Goal: Task Accomplishment & Management: Manage account settings

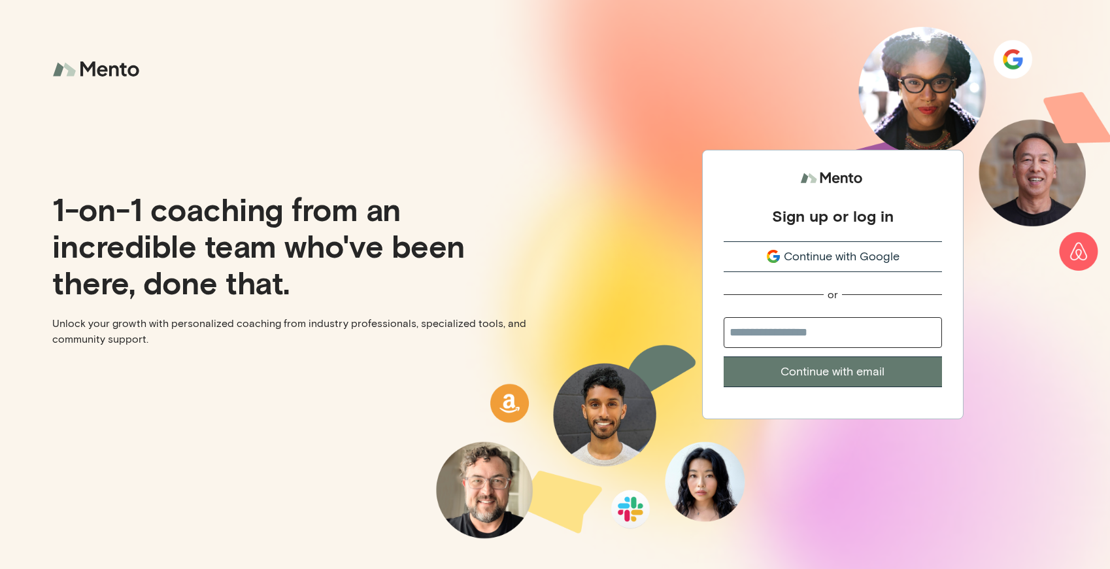
click at [773, 337] on input "email" at bounding box center [833, 332] width 218 height 31
type input "**********"
click at [810, 371] on button "Continue with email" at bounding box center [833, 371] width 218 height 31
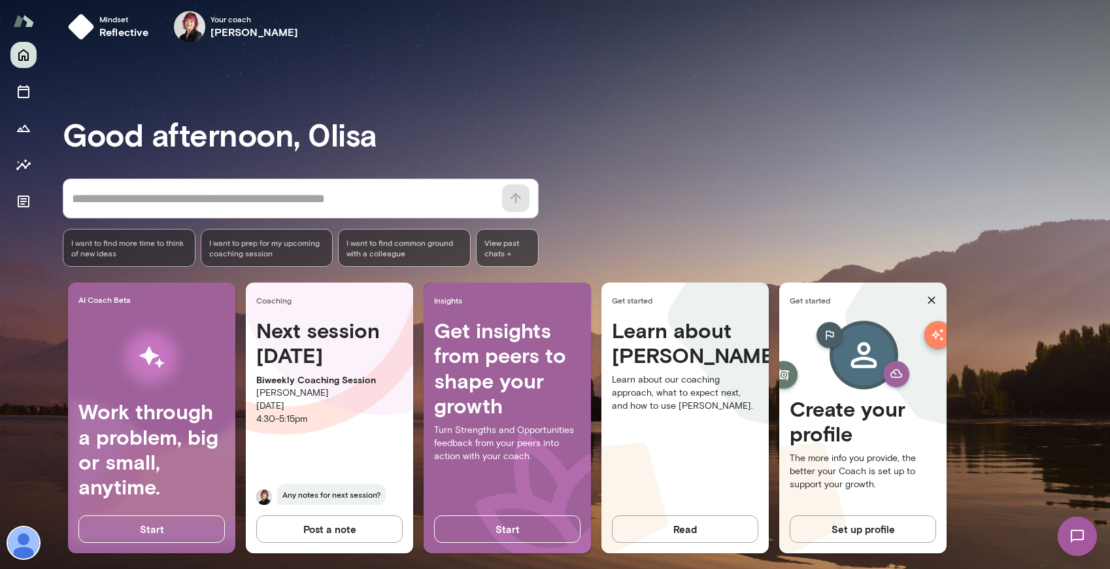
scroll to position [20, 0]
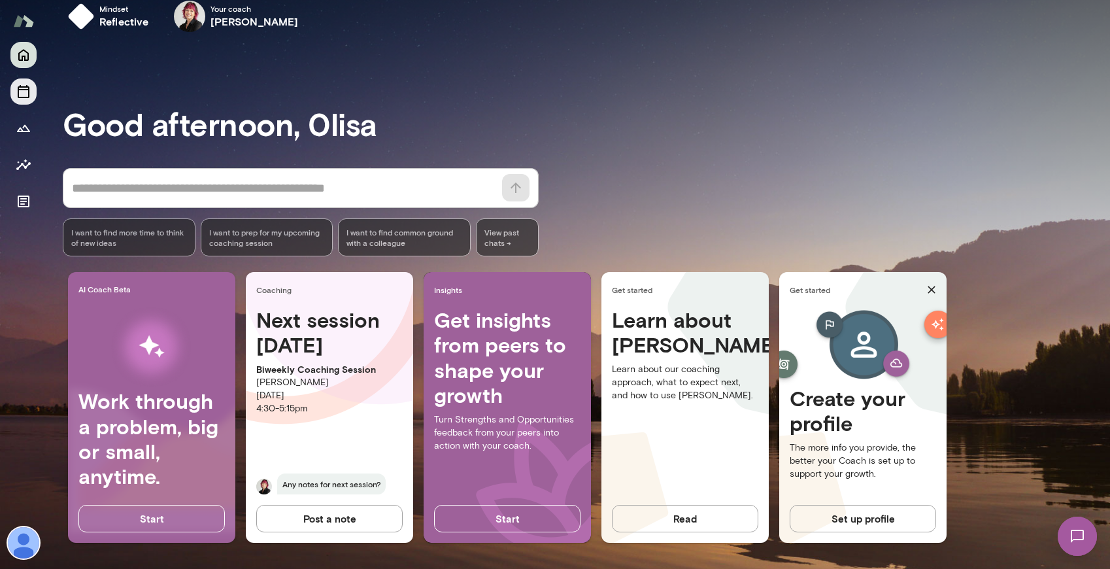
click at [27, 89] on icon "Sessions" at bounding box center [24, 91] width 12 height 13
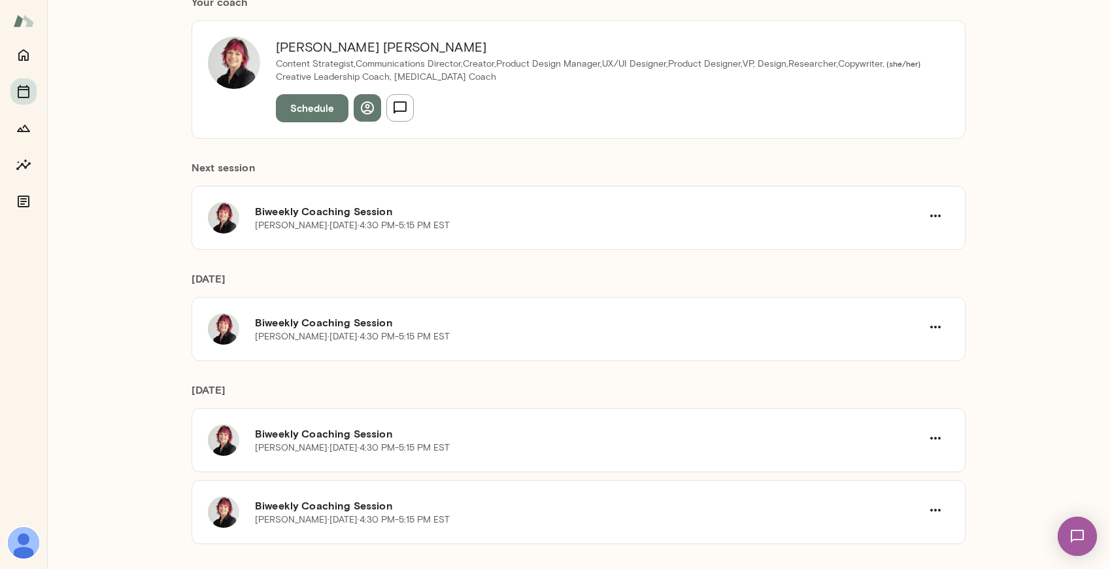
scroll to position [150, 0]
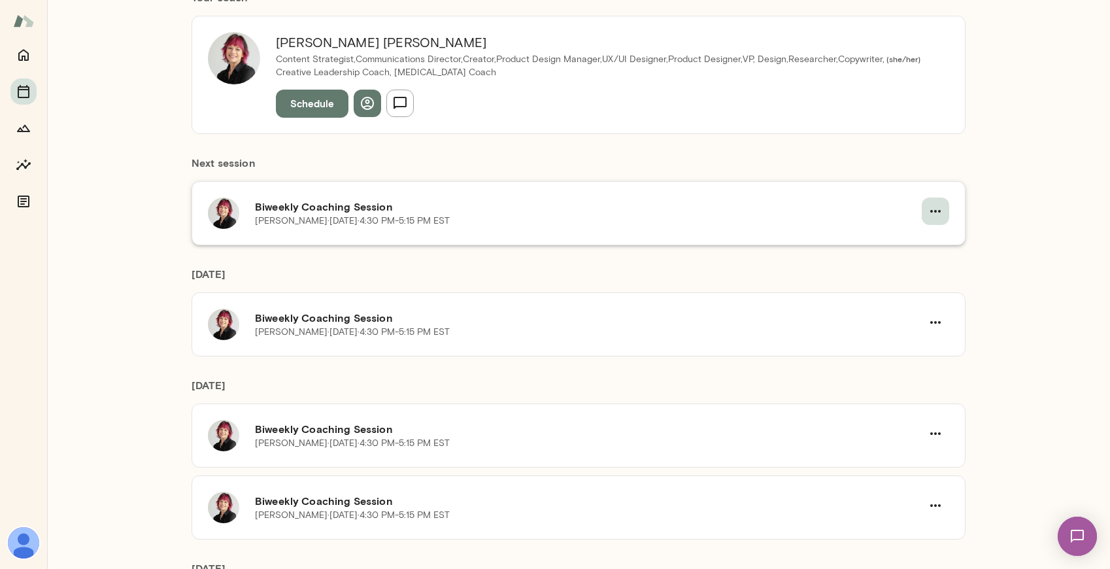
click at [927, 211] on button "button" at bounding box center [935, 210] width 27 height 27
click at [900, 241] on span "Reschedule" at bounding box center [912, 242] width 56 height 16
